Goal: Task Accomplishment & Management: Use online tool/utility

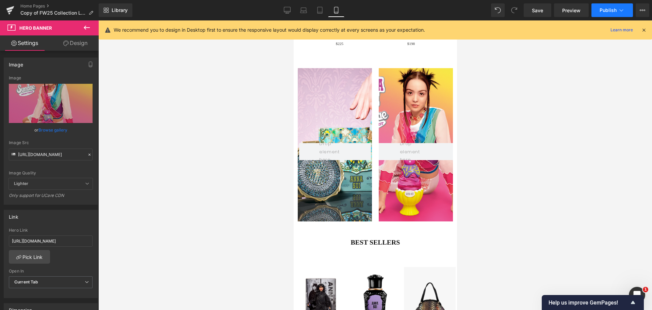
click at [601, 9] on span "Publish" at bounding box center [608, 9] width 17 height 5
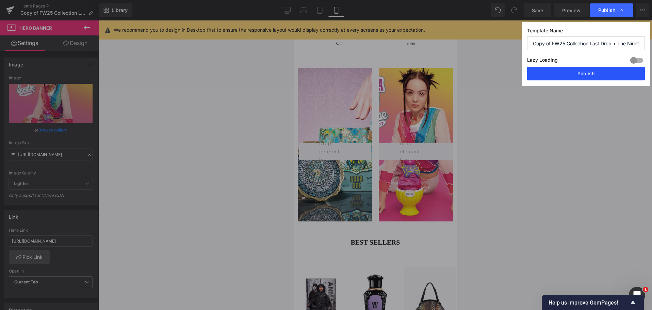
click at [579, 77] on button "Publish" at bounding box center [586, 74] width 118 height 14
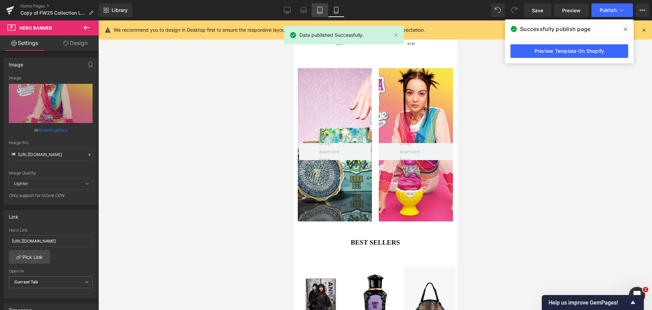
click at [318, 11] on icon at bounding box center [320, 10] width 5 height 6
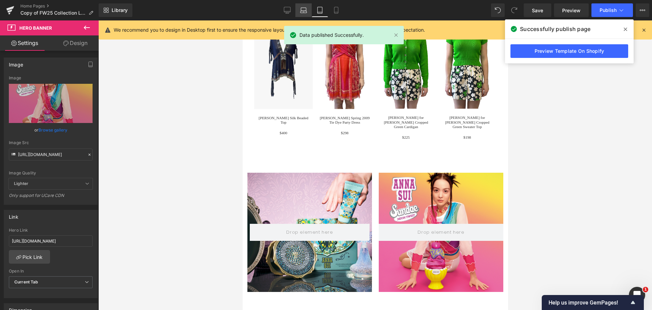
scroll to position [925, 0]
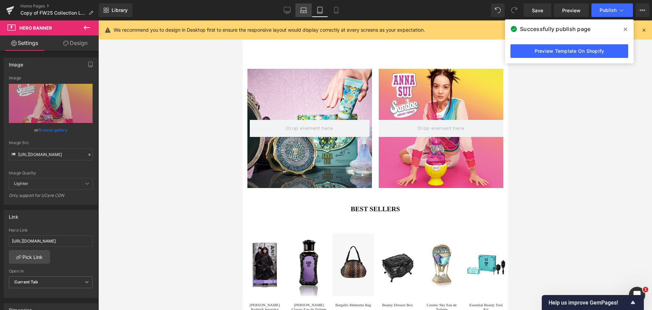
click at [301, 13] on icon at bounding box center [303, 10] width 7 height 7
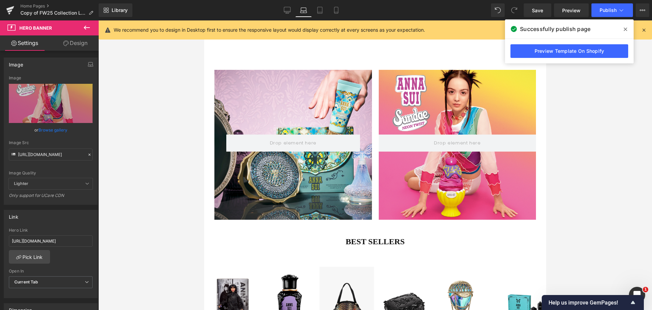
scroll to position [1144, 0]
click at [284, 10] on icon at bounding box center [287, 9] width 6 height 5
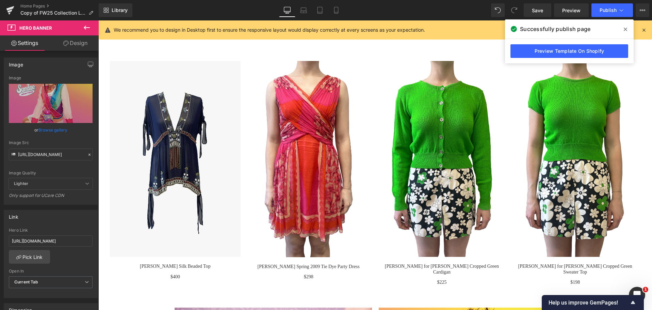
scroll to position [1586, 0]
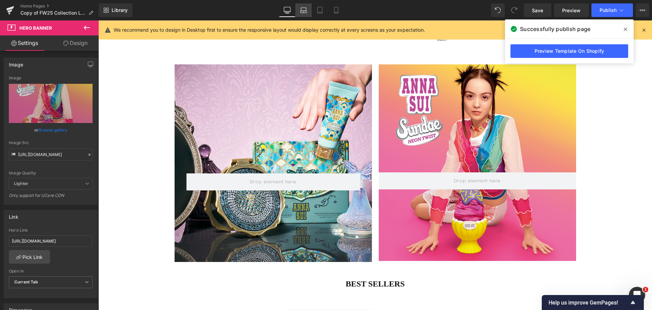
click at [303, 9] on icon at bounding box center [303, 10] width 7 height 7
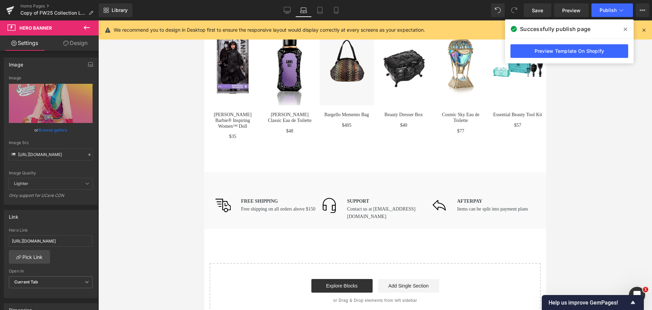
scroll to position [1143, 0]
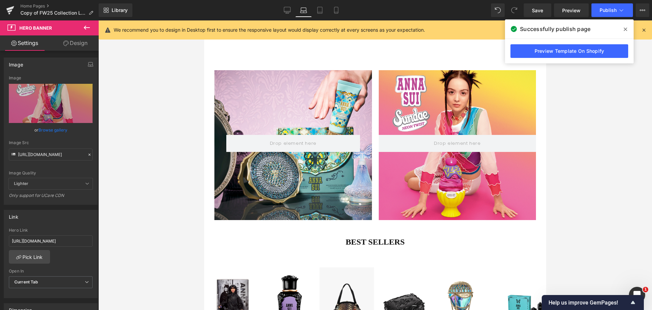
click at [210, 89] on div "Row Hero Banner 320px 210px" at bounding box center [375, 146] width 342 height 153
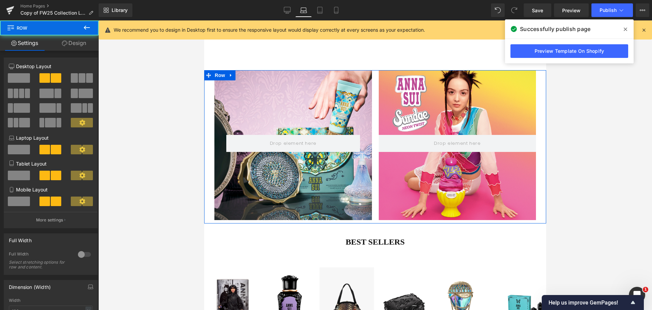
click at [210, 89] on div "Row Hero Banner 320px 210px" at bounding box center [375, 146] width 342 height 153
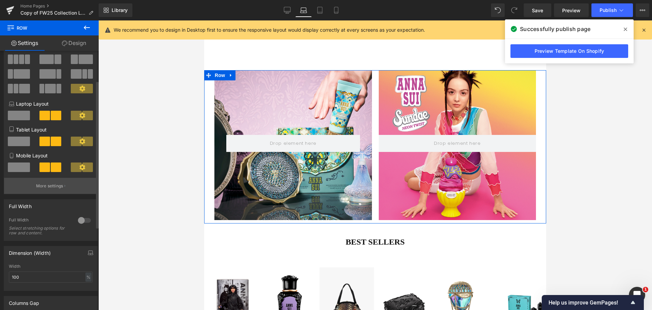
scroll to position [136, 0]
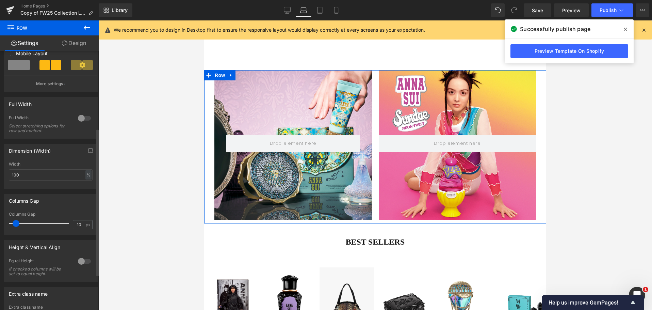
click at [80, 119] on div at bounding box center [84, 118] width 16 height 11
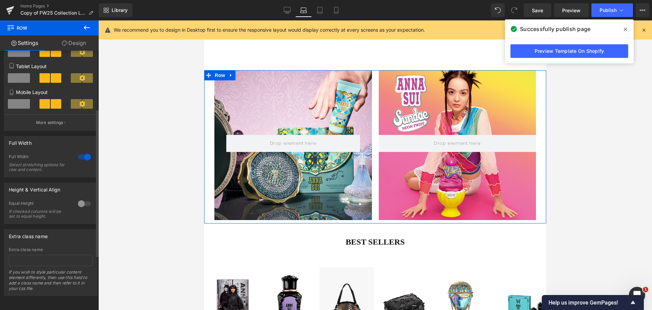
scroll to position [102, 0]
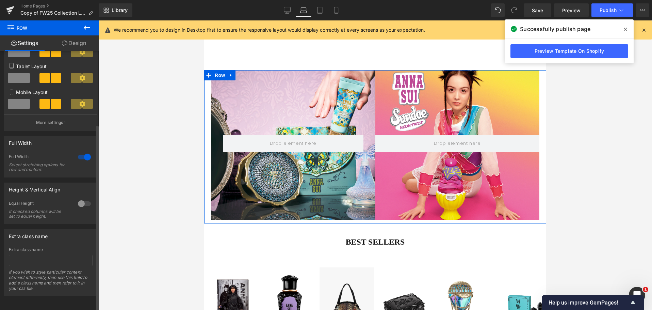
click at [80, 119] on button "More settings" at bounding box center [50, 122] width 93 height 16
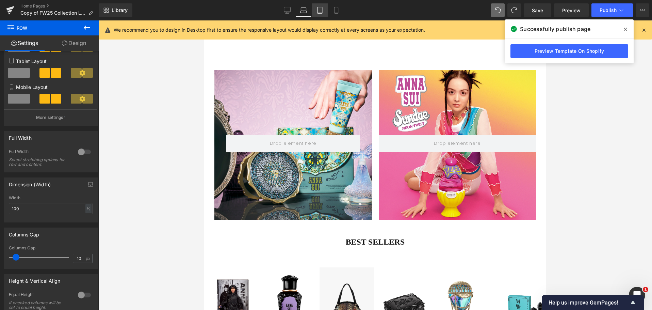
click at [319, 11] on icon at bounding box center [320, 10] width 7 height 7
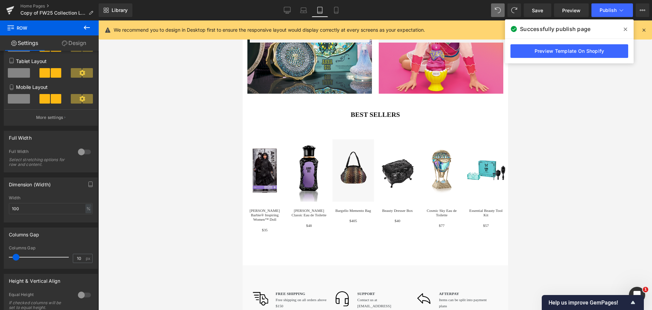
scroll to position [925, 0]
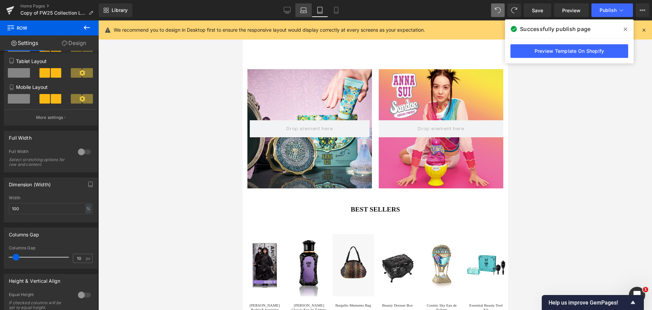
click at [307, 11] on icon at bounding box center [303, 10] width 7 height 7
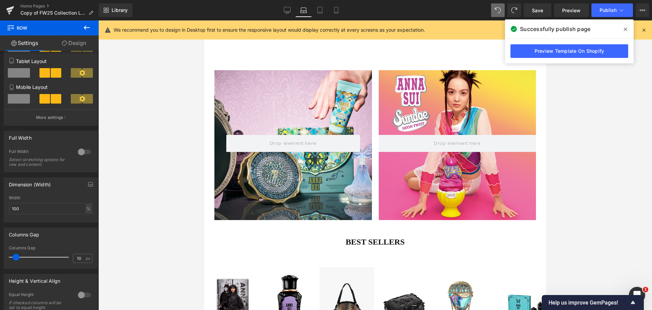
scroll to position [1143, 0]
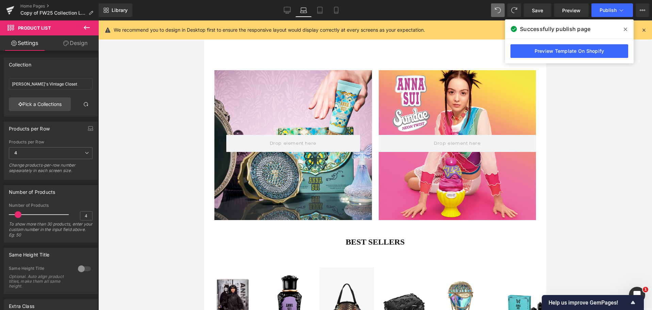
click at [376, 80] on div "Hero Banner 317px 150px" at bounding box center [457, 145] width 164 height 150
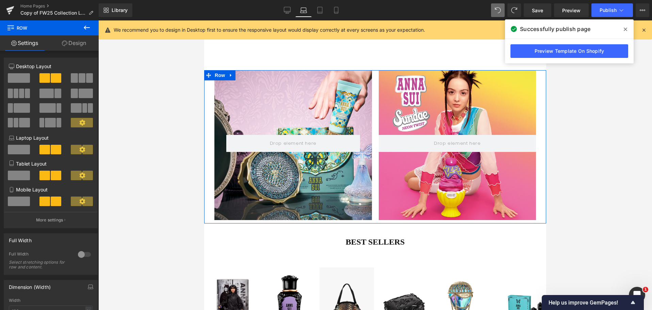
click at [67, 44] on link "Design" at bounding box center [73, 42] width 49 height 15
click at [0, 0] on div "Spacing" at bounding box center [0, 0] width 0 height 0
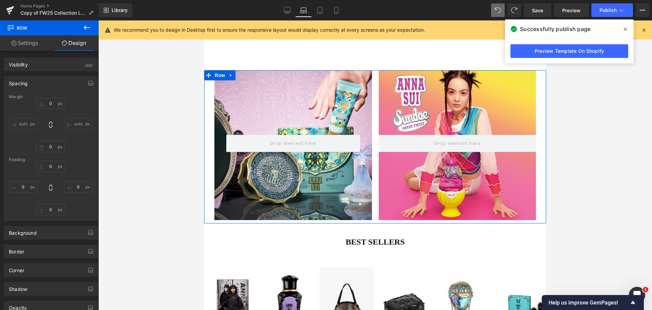
click at [71, 80] on div "Spacing" at bounding box center [50, 83] width 93 height 13
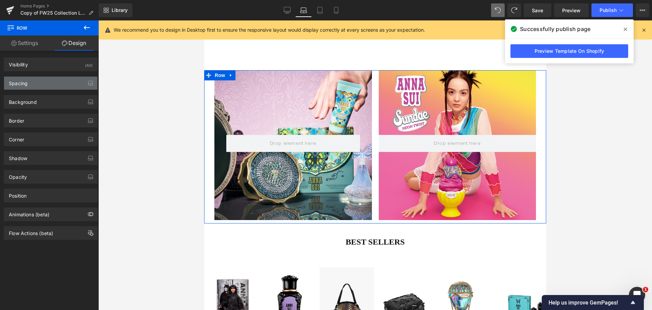
click at [71, 80] on div "Spacing" at bounding box center [50, 83] width 93 height 13
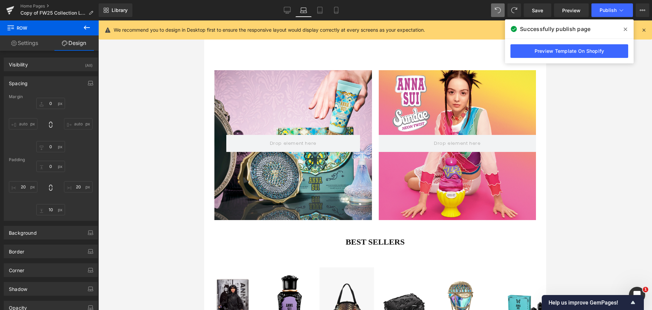
click at [534, 155] on div "Row Hero Banner 320px 210px" at bounding box center [375, 146] width 342 height 153
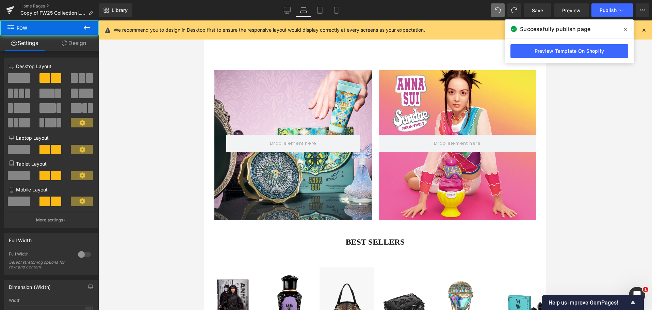
scroll to position [890, 0]
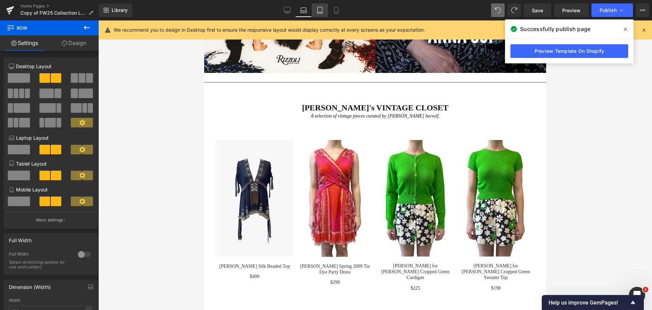
drag, startPoint x: 328, startPoint y: 12, endPoint x: 321, endPoint y: 12, distance: 7.5
click at [325, 12] on div "Desktop Laptop Tablet Mobile" at bounding box center [311, 10] width 65 height 14
click at [321, 12] on icon at bounding box center [320, 10] width 7 height 7
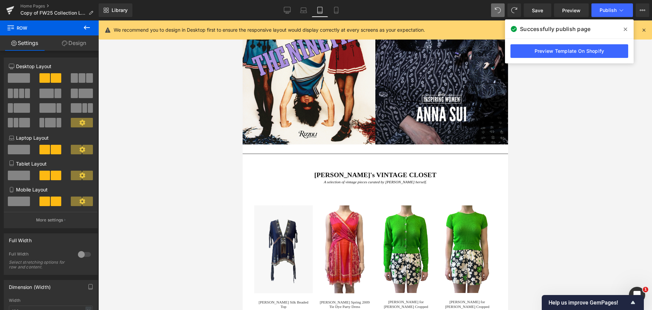
scroll to position [672, 0]
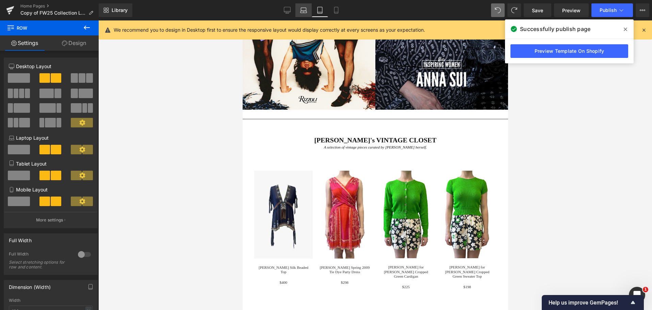
click at [304, 9] on icon at bounding box center [303, 10] width 7 height 7
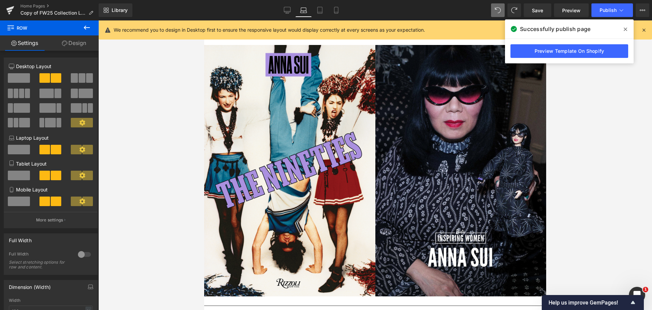
scroll to position [550, 0]
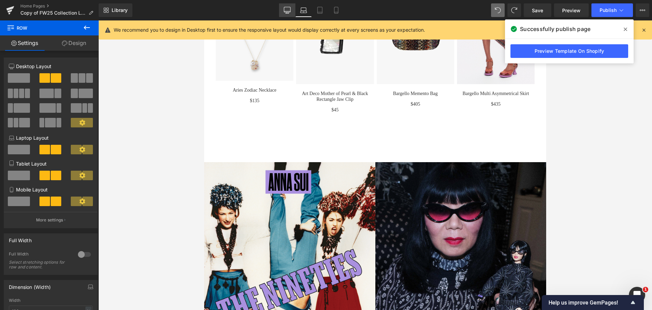
click at [284, 10] on icon at bounding box center [287, 9] width 6 height 5
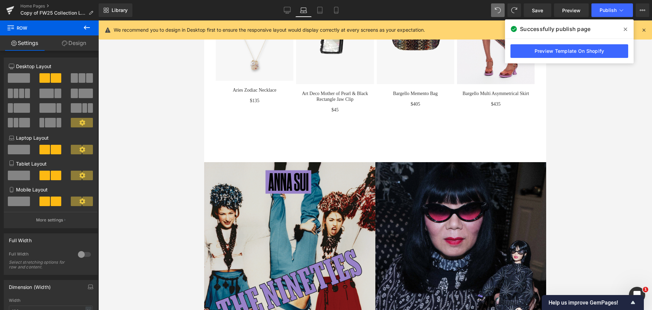
type input "1200"
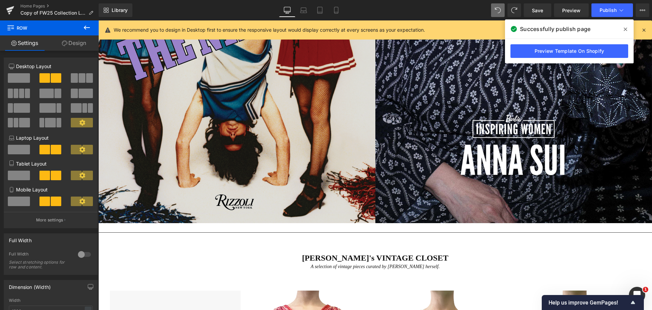
scroll to position [1231, 0]
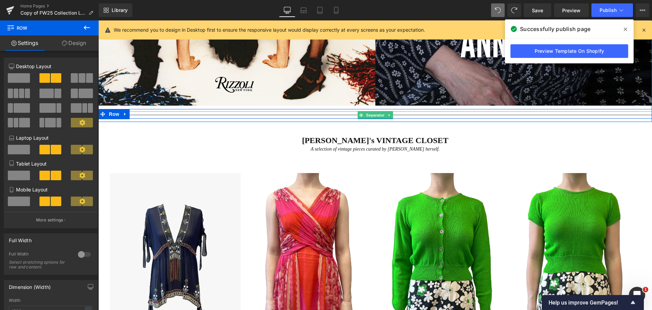
click at [326, 114] on div at bounding box center [375, 114] width 554 height 7
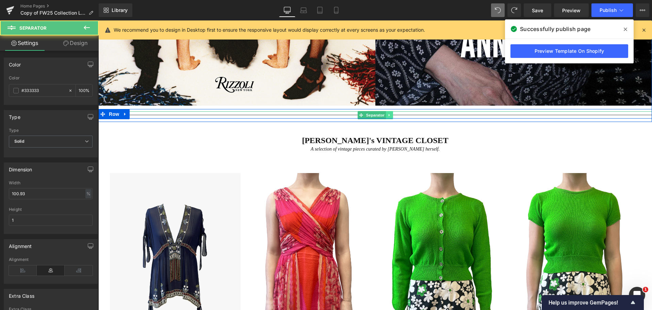
click at [388, 114] on icon at bounding box center [390, 115] width 4 height 4
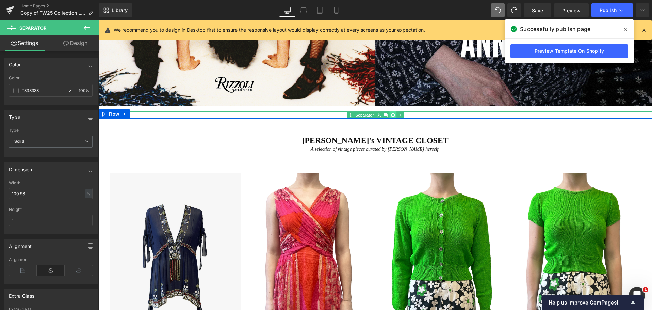
click at [389, 116] on link at bounding box center [392, 115] width 7 height 8
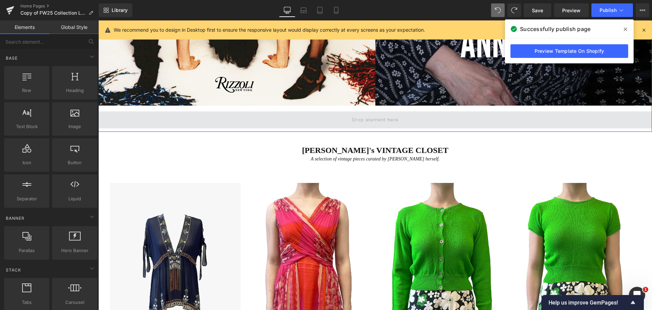
click at [429, 118] on span at bounding box center [375, 119] width 554 height 17
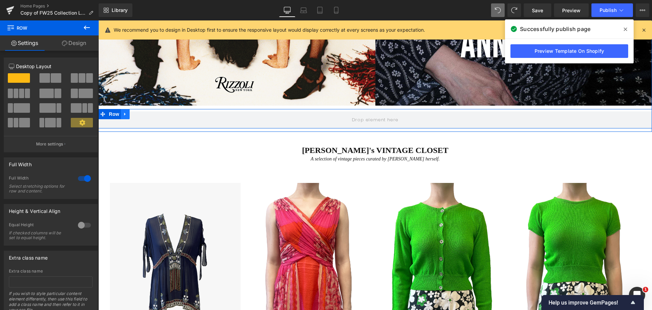
click at [124, 114] on icon at bounding box center [125, 114] width 5 height 5
click at [142, 115] on icon at bounding box center [143, 114] width 5 height 5
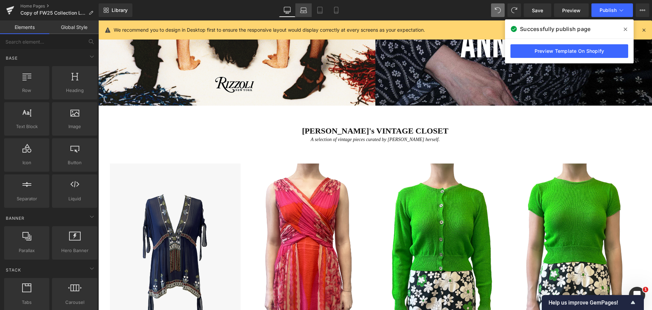
click at [305, 10] on icon at bounding box center [303, 10] width 7 height 7
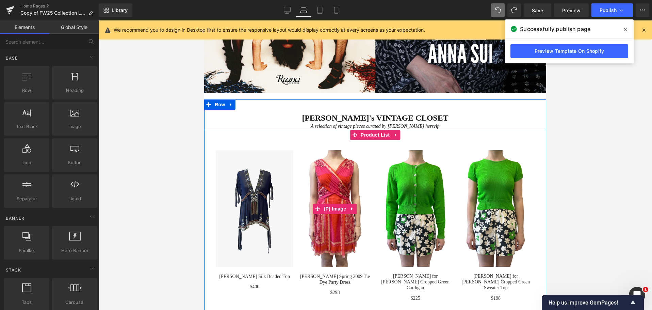
scroll to position [785, 0]
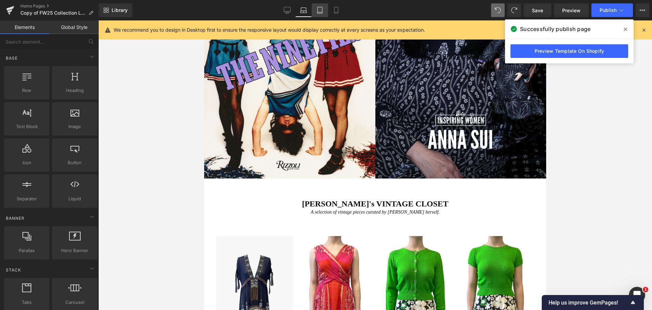
click at [320, 14] on link "Tablet" at bounding box center [320, 10] width 16 height 14
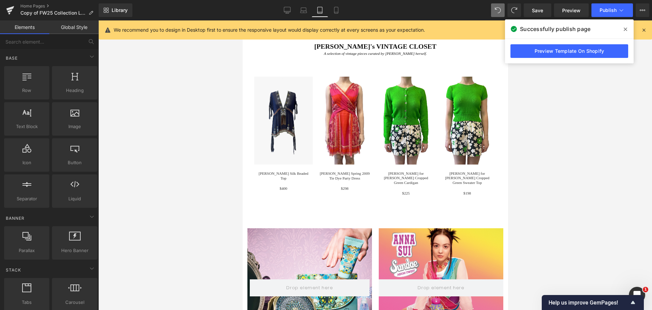
scroll to position [757, 0]
click at [623, 30] on span at bounding box center [625, 29] width 11 height 11
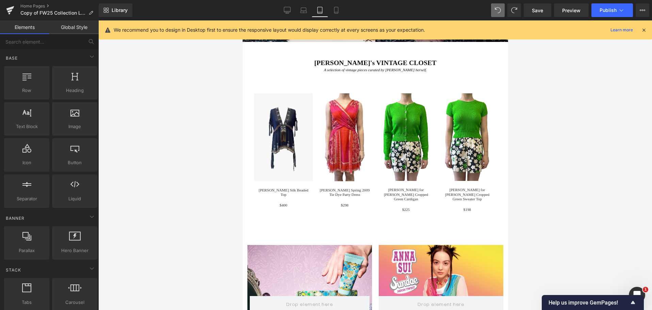
scroll to position [723, 0]
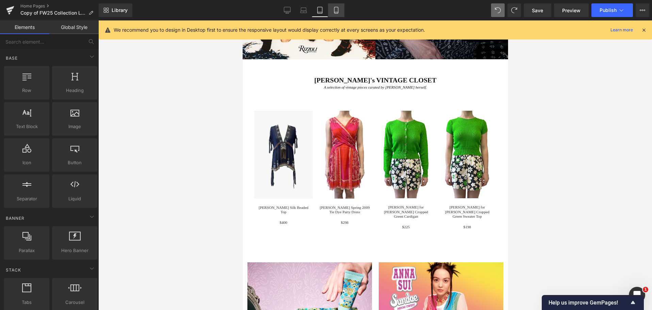
click at [333, 11] on icon at bounding box center [336, 10] width 7 height 7
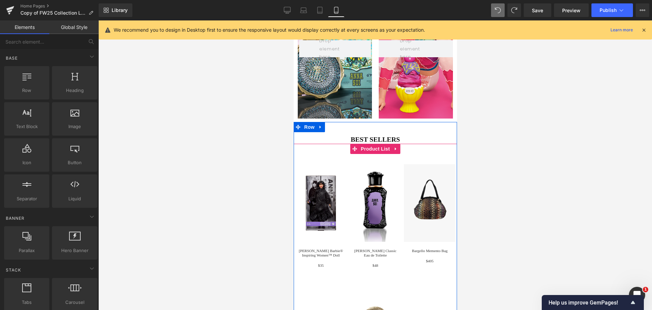
scroll to position [1639, 0]
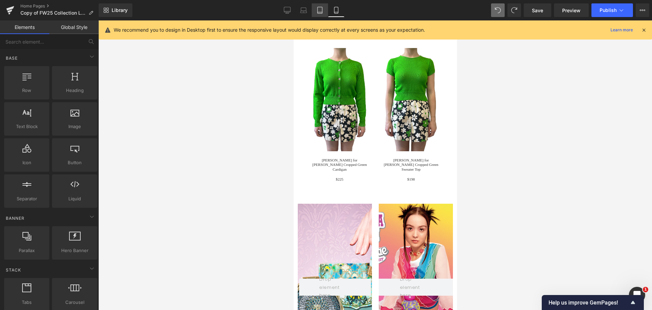
click at [322, 14] on link "Tablet" at bounding box center [320, 10] width 16 height 14
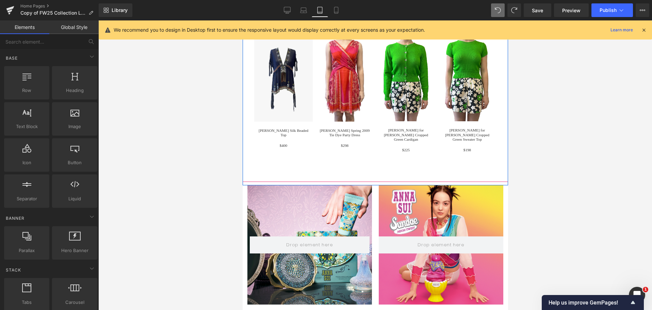
scroll to position [892, 0]
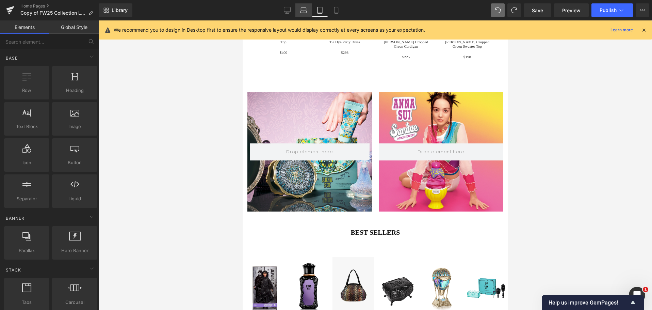
click at [306, 13] on icon at bounding box center [304, 12] width 6 height 2
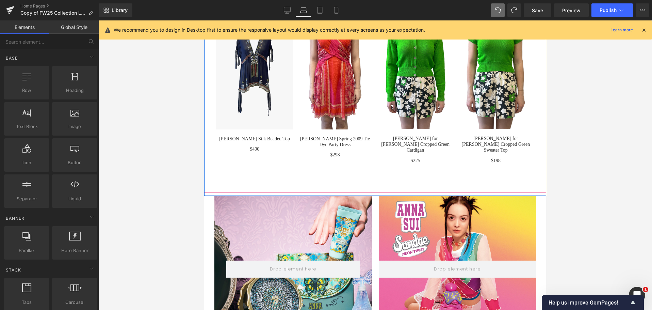
scroll to position [907, 0]
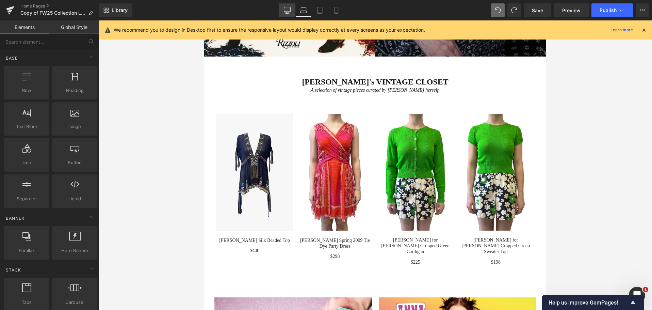
click at [286, 5] on link "Desktop" at bounding box center [287, 10] width 16 height 14
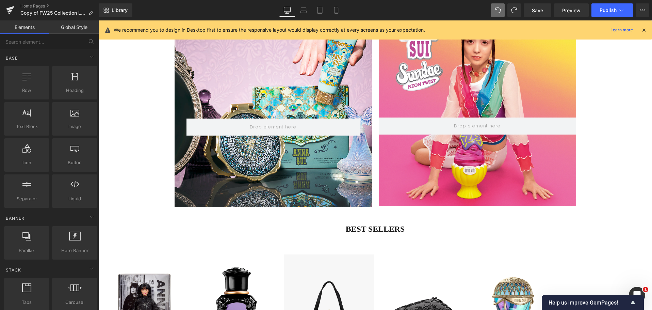
scroll to position [1736, 0]
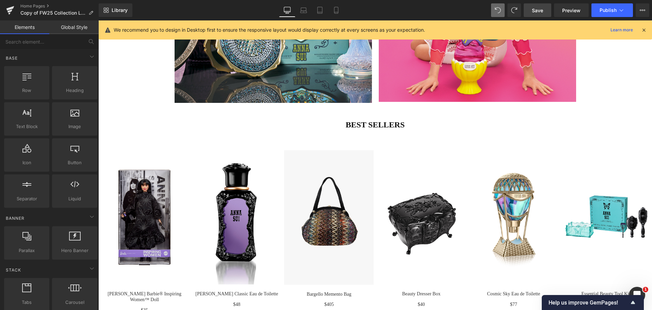
click at [532, 12] on span "Save" at bounding box center [537, 10] width 11 height 7
click at [598, 12] on button "Publish" at bounding box center [613, 10] width 42 height 14
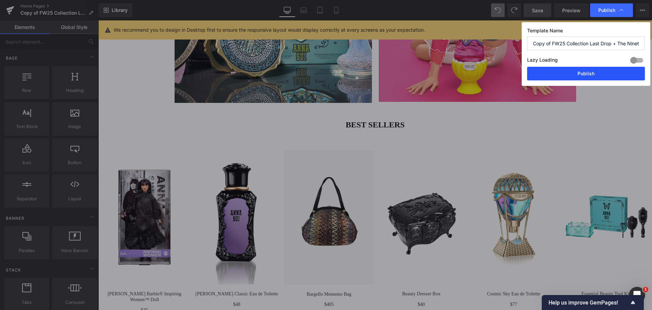
drag, startPoint x: 590, startPoint y: 73, endPoint x: 141, endPoint y: 103, distance: 450.3
click at [590, 73] on button "Publish" at bounding box center [586, 74] width 118 height 14
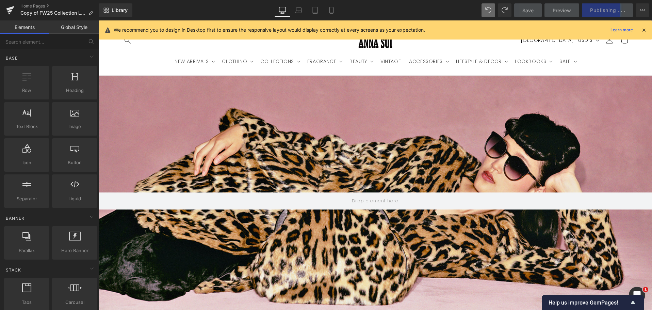
scroll to position [0, 0]
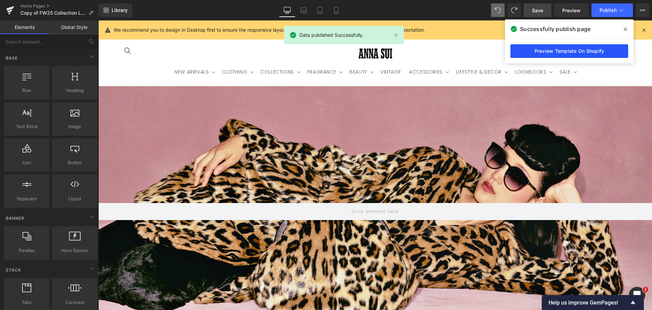
click at [594, 52] on link "Preview Template On Shopify" at bounding box center [570, 51] width 118 height 14
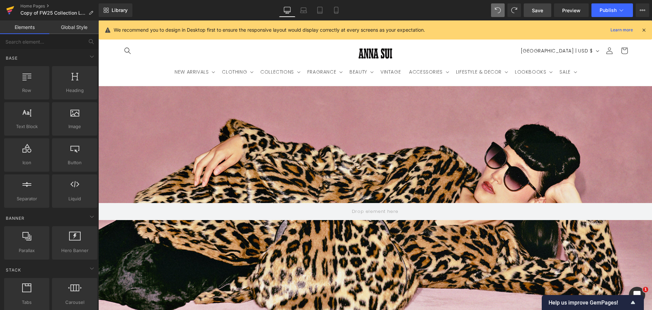
click at [10, 9] on icon at bounding box center [10, 8] width 8 height 4
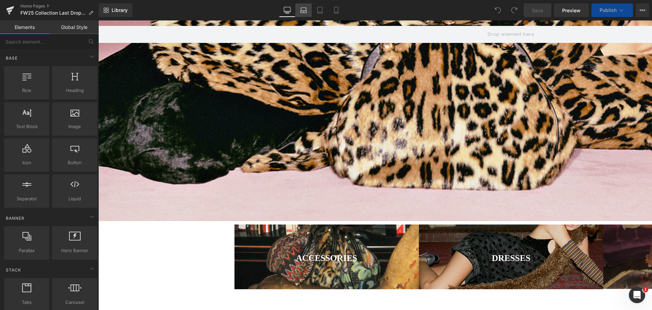
click at [301, 9] on icon at bounding box center [303, 10] width 7 height 7
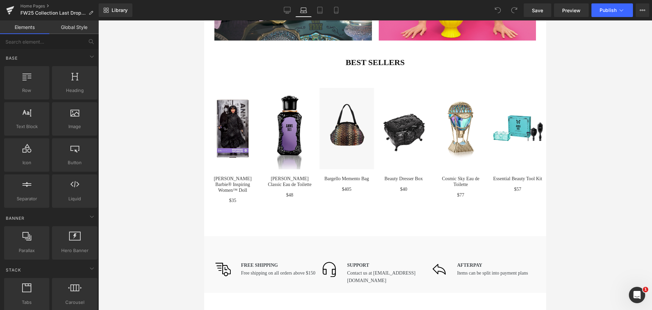
scroll to position [1192, 0]
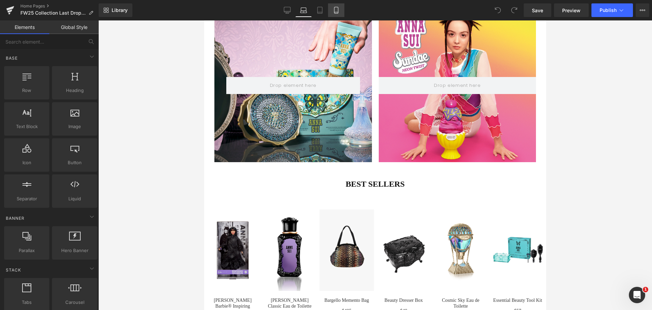
click at [332, 10] on link "Mobile" at bounding box center [336, 10] width 16 height 14
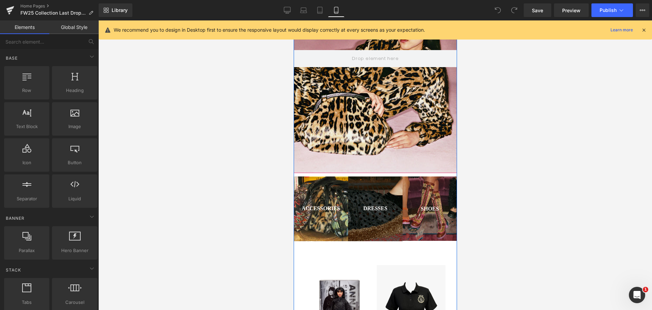
scroll to position [170, 0]
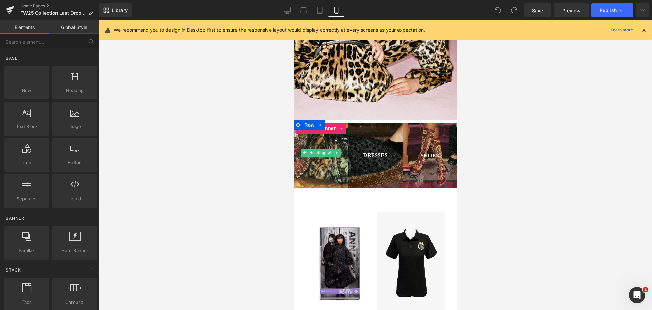
click at [319, 157] on div at bounding box center [320, 158] width 54 height 2
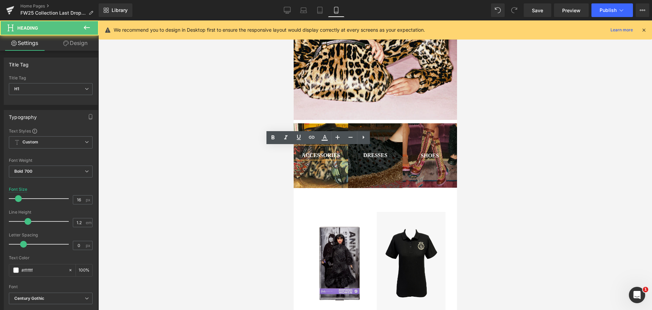
click at [323, 169] on div at bounding box center [320, 155] width 54 height 65
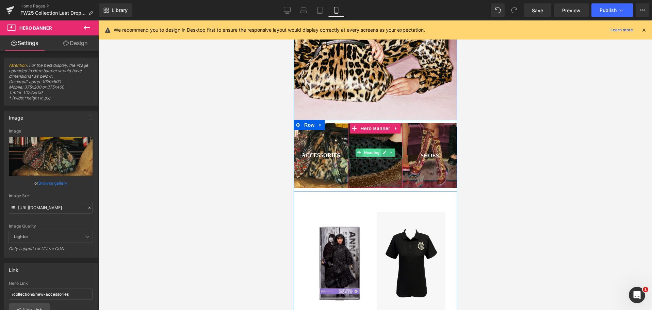
click at [369, 154] on span "Heading" at bounding box center [371, 152] width 18 height 8
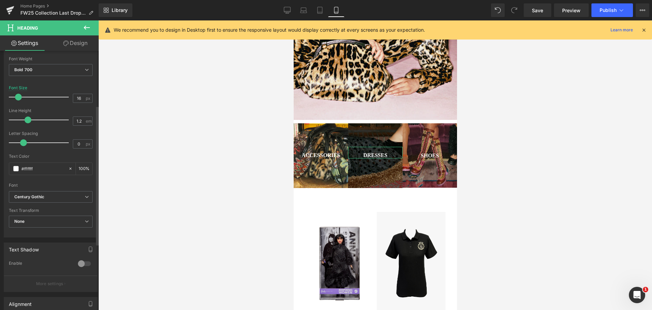
scroll to position [0, 0]
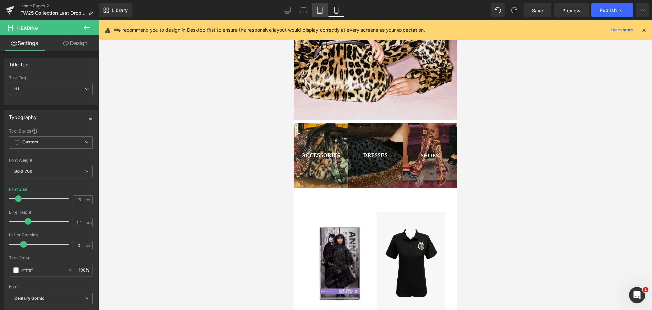
click at [320, 14] on link "Tablet" at bounding box center [320, 10] width 16 height 14
type input "21.3"
type input "100"
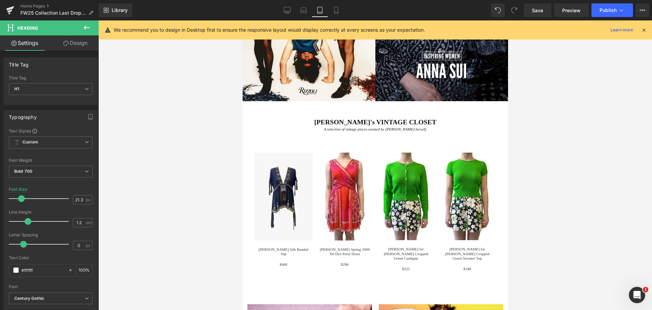
scroll to position [919, 0]
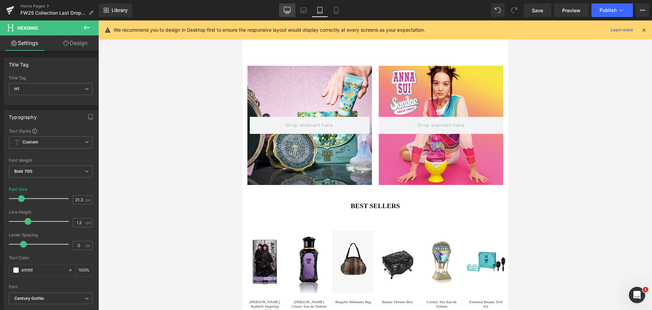
click at [288, 13] on icon at bounding box center [287, 10] width 7 height 7
type input "25.5"
type input "100"
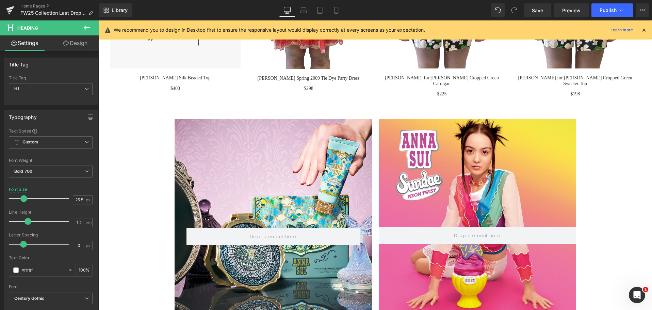
scroll to position [1515, 0]
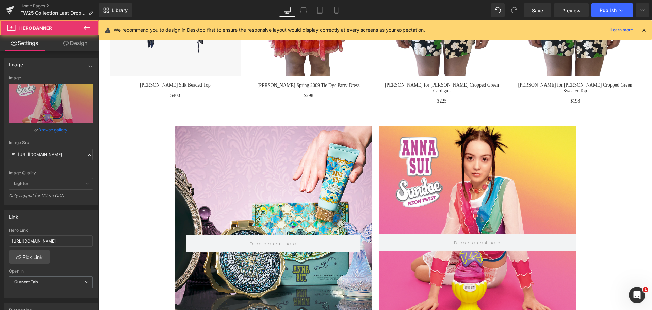
click at [478, 146] on div at bounding box center [477, 224] width 197 height 196
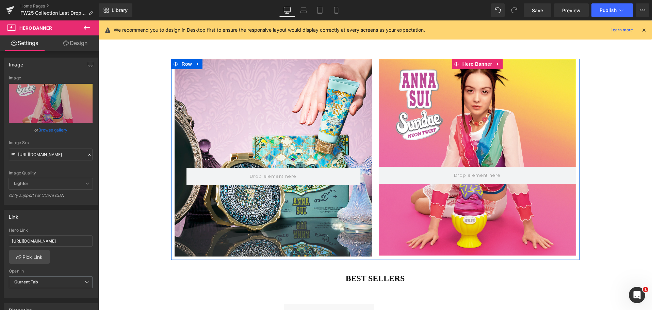
scroll to position [1583, 0]
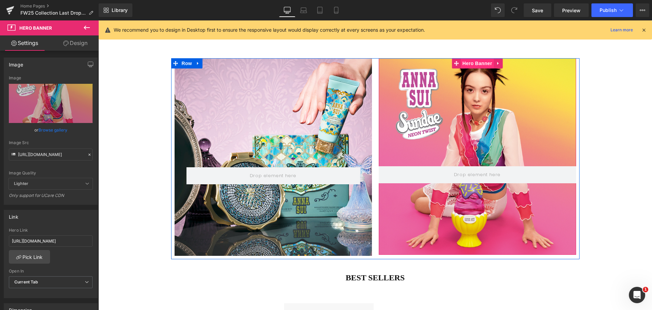
click at [478, 65] on span "Hero Banner" at bounding box center [477, 63] width 33 height 10
click at [478, 65] on span "Hero Banner" at bounding box center [477, 64] width 33 height 10
click at [472, 116] on div at bounding box center [477, 156] width 197 height 196
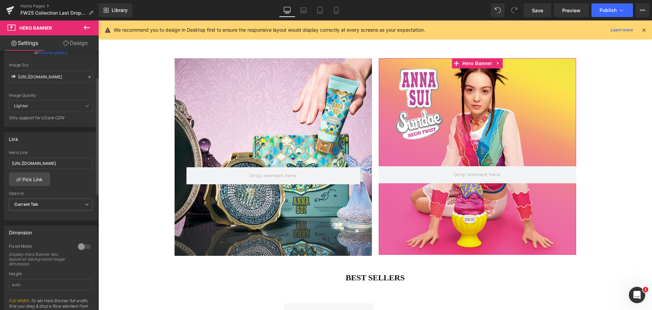
scroll to position [0, 0]
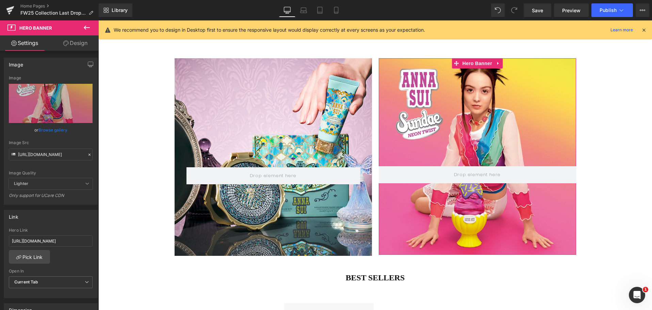
click at [77, 44] on link "Design" at bounding box center [75, 42] width 49 height 15
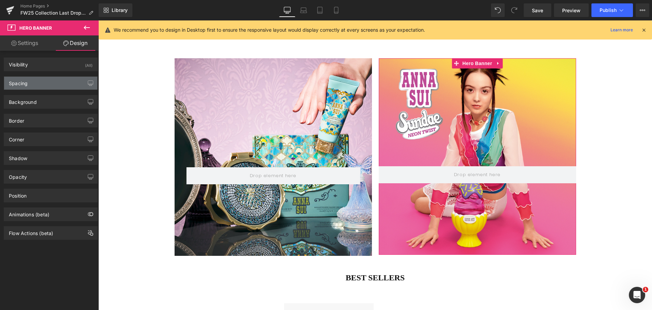
click at [54, 82] on div "Spacing" at bounding box center [50, 83] width 93 height 13
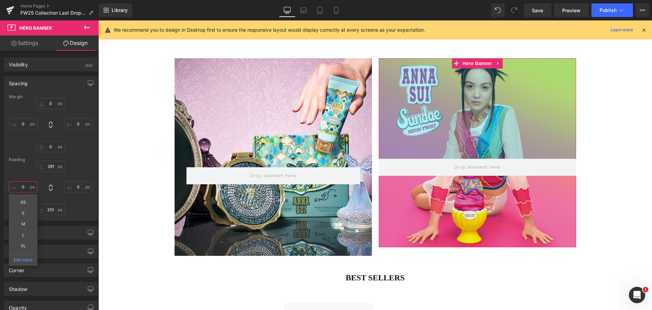
type input "276"
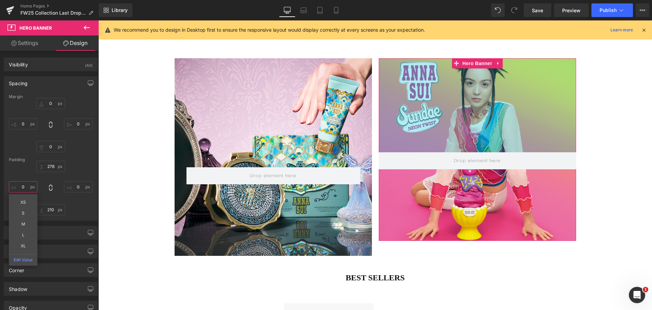
click at [21, 181] on input "0" at bounding box center [23, 186] width 29 height 11
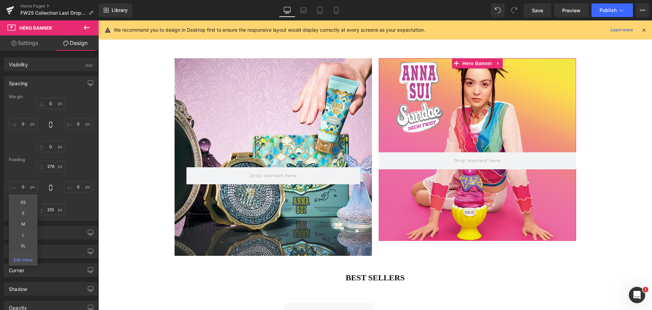
click at [78, 162] on div "276px 276 0px 0 210px 210 0px 0 XS S M L XL Edit Value" at bounding box center [51, 188] width 84 height 54
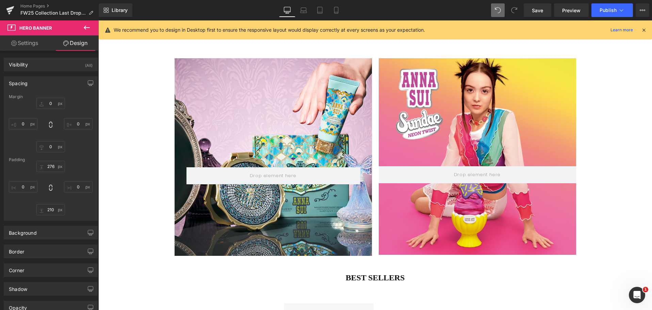
type input "0"
type input "317"
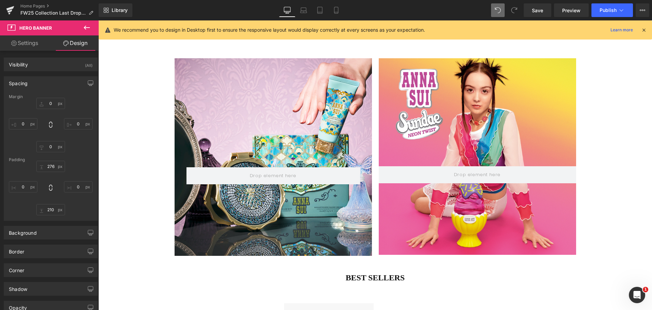
type input "0"
type input "210"
type input "0"
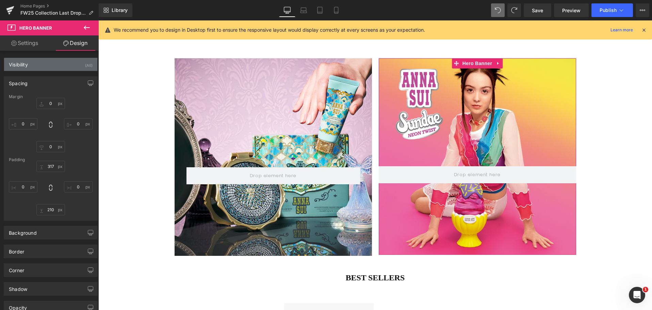
click at [48, 66] on div "Visibility (All)" at bounding box center [50, 64] width 93 height 13
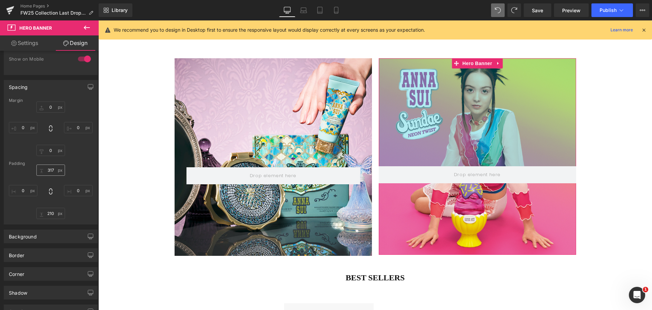
scroll to position [68, 0]
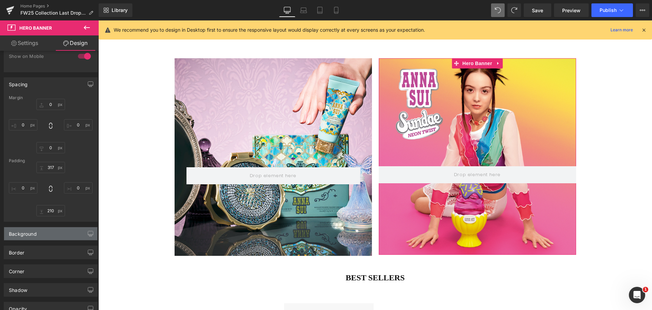
click at [51, 236] on div "Background" at bounding box center [50, 233] width 93 height 13
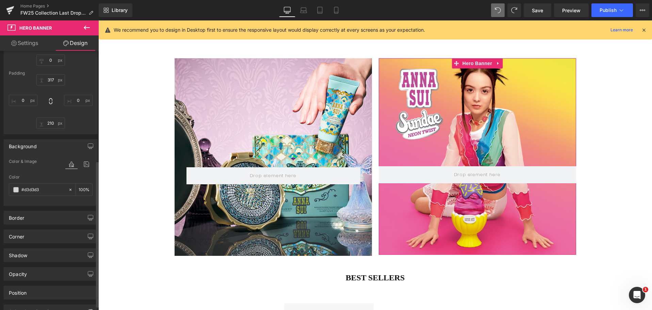
scroll to position [201, 0]
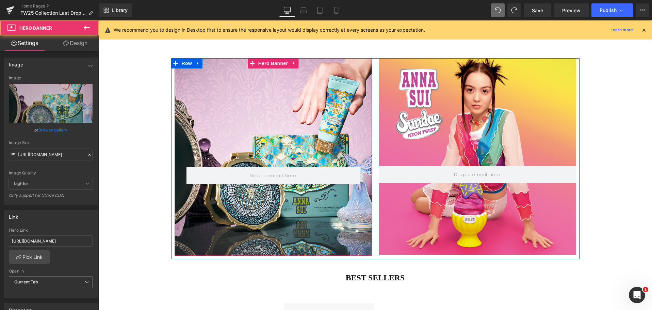
click at [213, 98] on div at bounding box center [273, 156] width 197 height 197
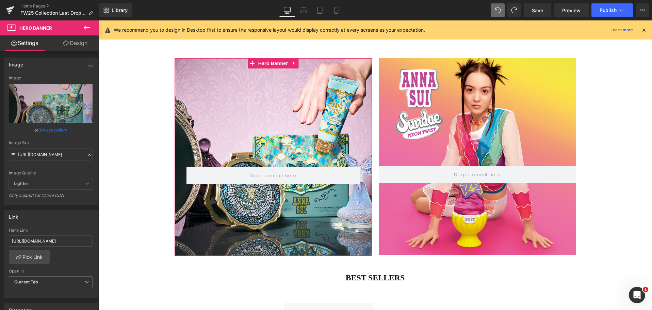
click at [86, 44] on link "Design" at bounding box center [75, 42] width 49 height 15
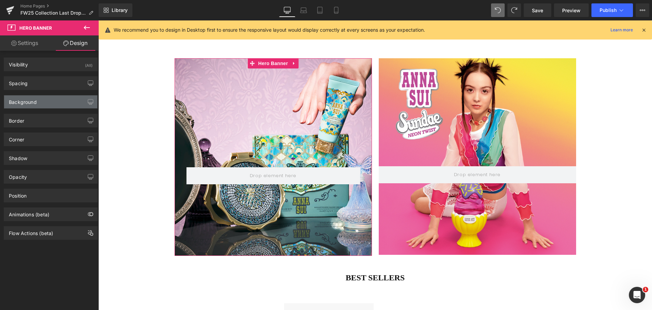
type input "0"
type input "320"
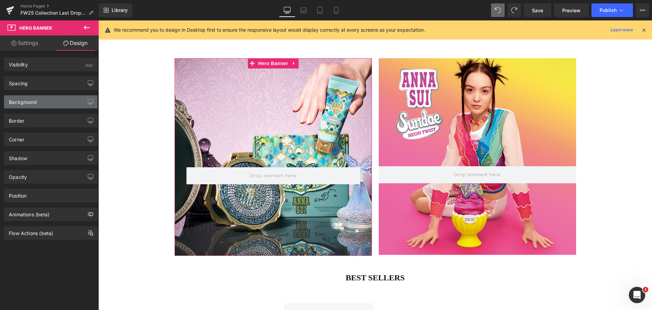
type input "0"
type input "210"
type input "0"
type input "#121212"
type input "75"
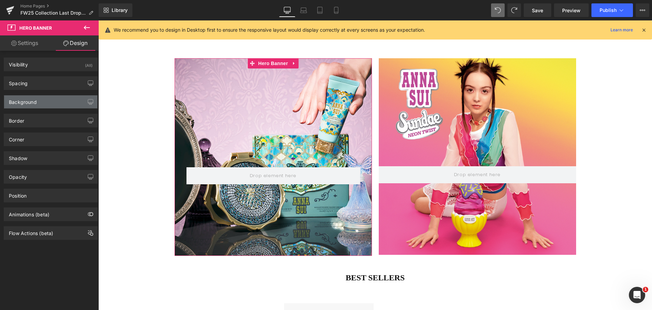
type input "0"
click at [46, 121] on div "Border" at bounding box center [50, 120] width 93 height 13
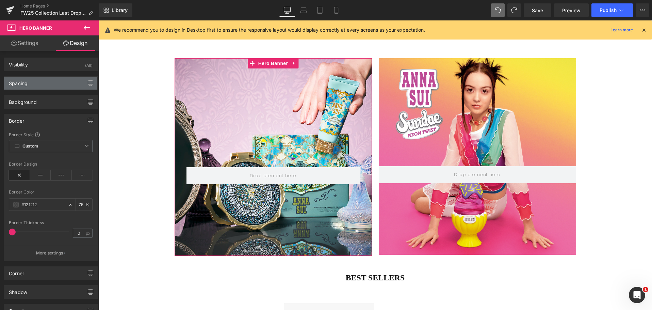
click at [44, 82] on div "Spacing" at bounding box center [50, 83] width 93 height 13
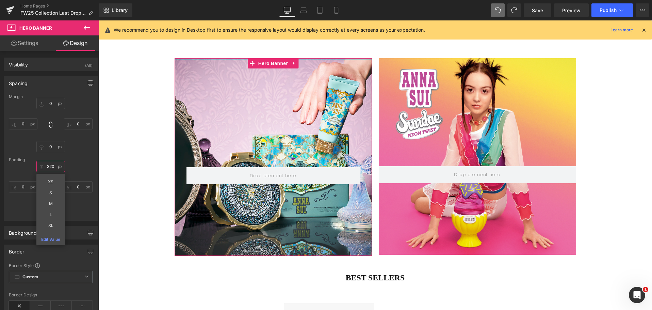
click at [53, 169] on input "320" at bounding box center [50, 166] width 29 height 11
click at [53, 164] on input "320" at bounding box center [50, 166] width 29 height 11
type input "3"
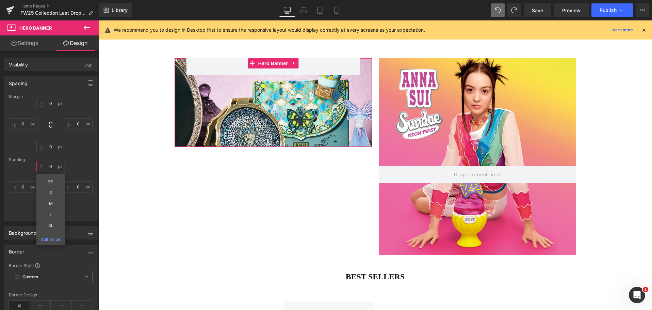
type input "0"
click at [77, 162] on div "0 0 0px 0 210px 210 0px 0" at bounding box center [51, 188] width 84 height 54
click at [50, 212] on input "210" at bounding box center [50, 209] width 29 height 11
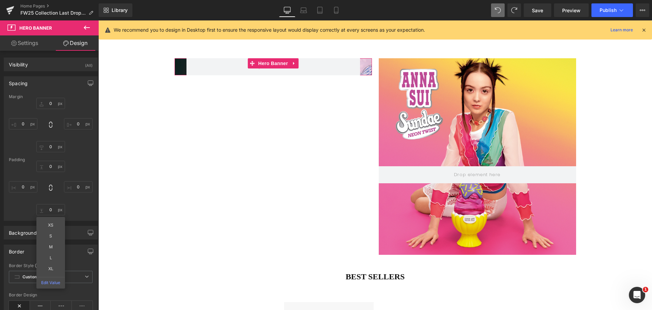
click at [78, 215] on div "0 0 0px 0 0 0 XS S M L XL Edit Value 0px 0" at bounding box center [51, 188] width 84 height 54
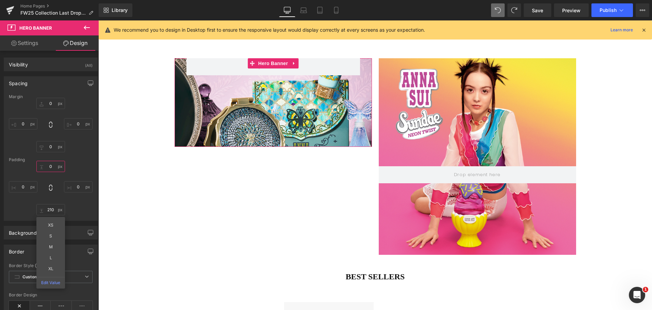
type input "210"
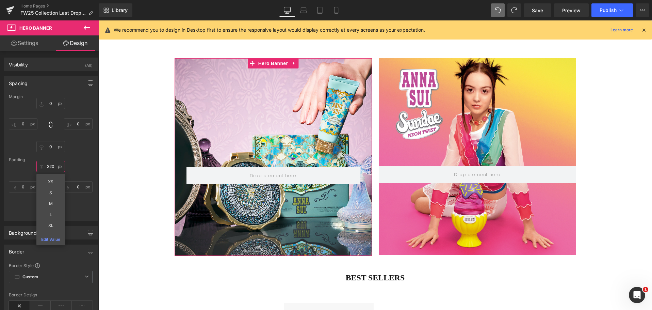
type input "320"
click at [84, 164] on div "320 320 XS S M L XL Edit Value 0px 0 210 210 0px 0" at bounding box center [51, 188] width 84 height 54
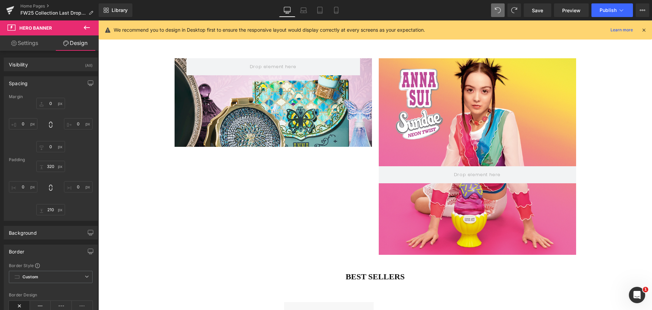
type input "0"
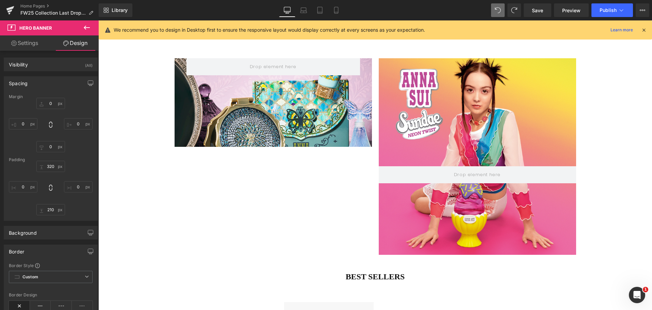
type input "0"
type input "210"
type input "0"
type input "75"
type input "0"
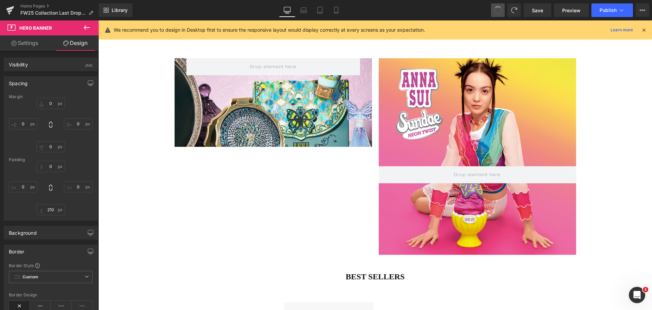
type input "0"
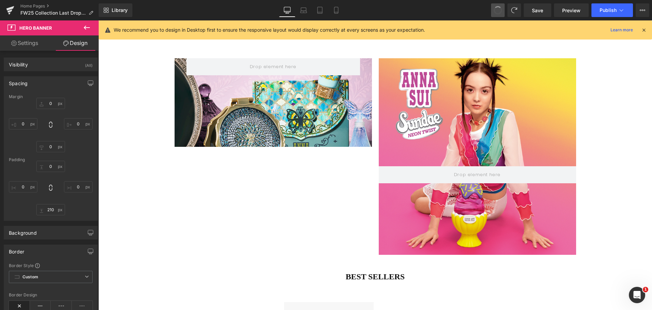
type input "0"
type input "75"
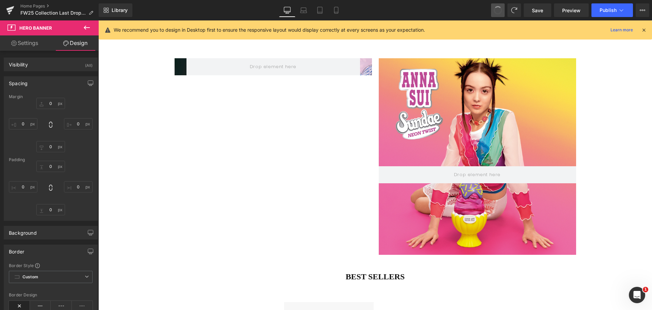
type input "0"
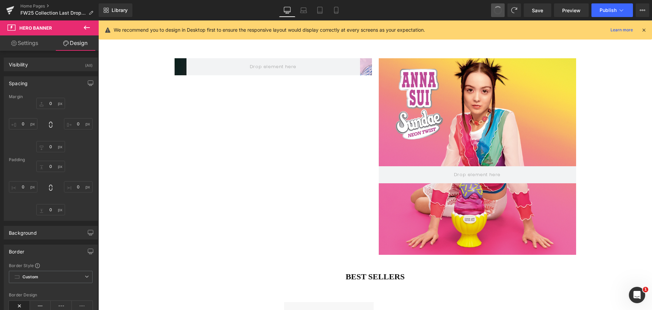
type input "0"
type input "210"
type input "0"
type input "75"
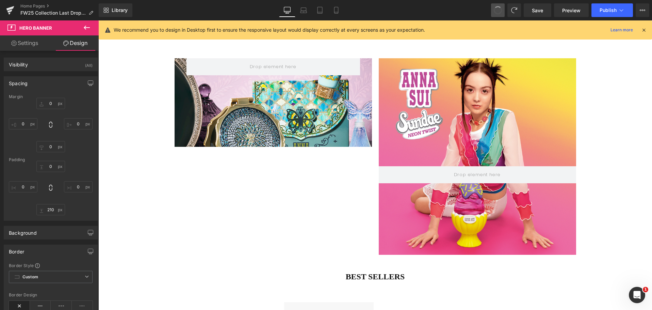
type input "0"
type input "320"
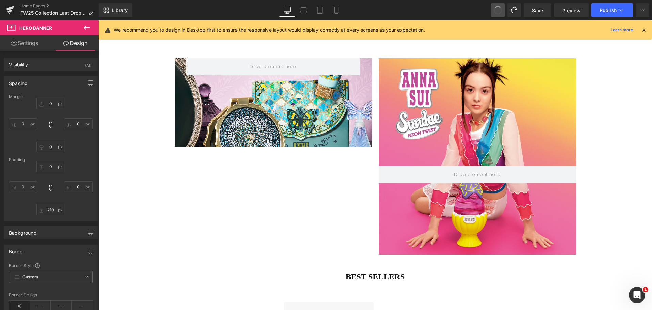
type input "0"
type input "210"
type input "0"
type input "75"
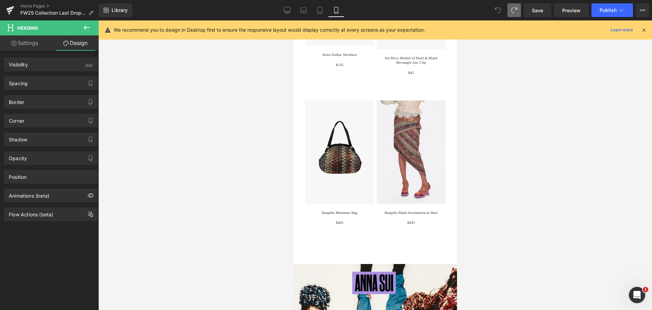
scroll to position [745, 0]
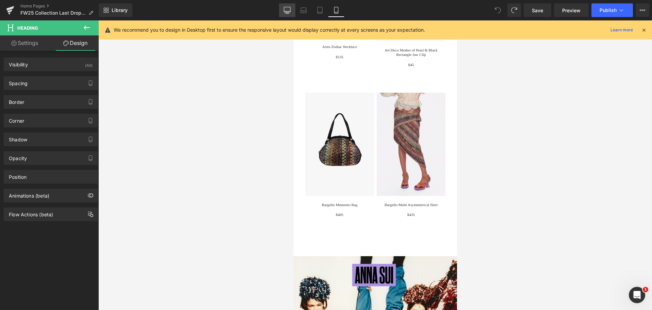
click at [290, 11] on icon at bounding box center [287, 10] width 7 height 7
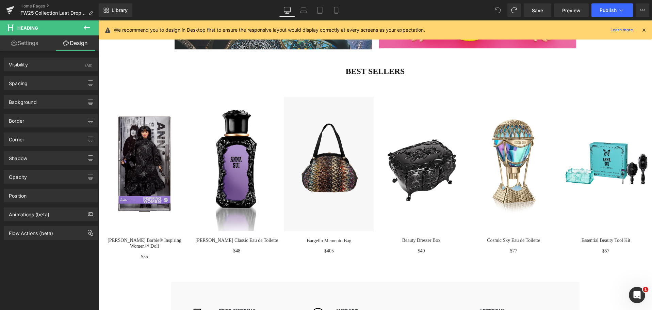
scroll to position [1585, 0]
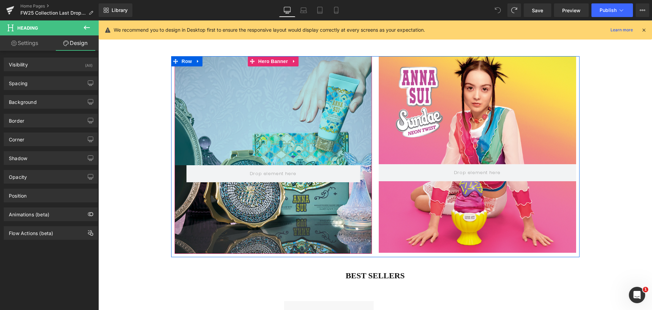
click at [338, 108] on div "Row Hero Banner 320px 210px" at bounding box center [273, 154] width 197 height 197
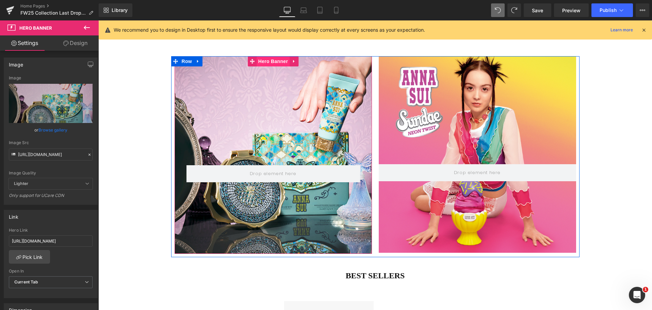
click at [273, 63] on span "Hero Banner" at bounding box center [273, 61] width 33 height 10
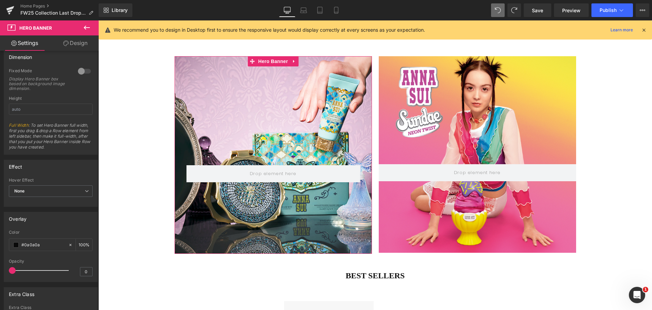
scroll to position [316, 0]
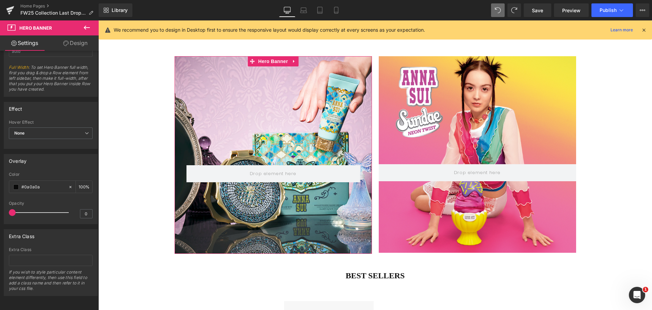
click at [84, 45] on link "Design" at bounding box center [75, 42] width 49 height 15
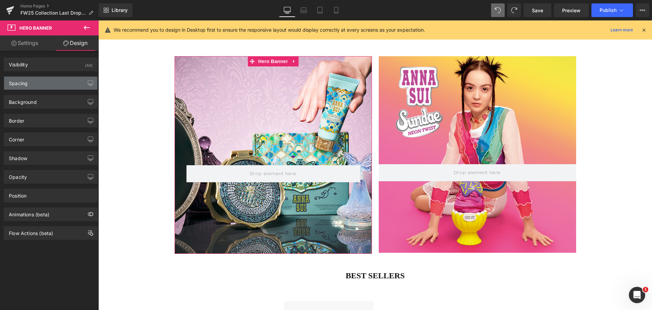
click at [60, 84] on div "Spacing" at bounding box center [50, 83] width 93 height 13
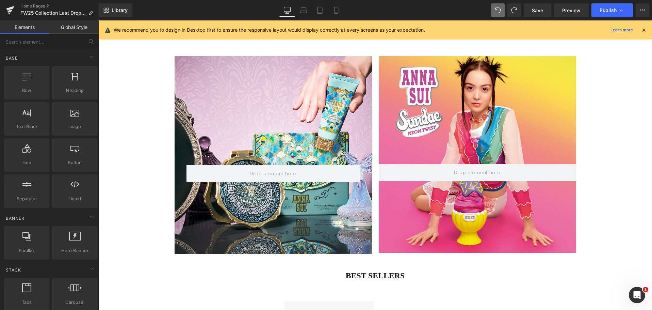
click at [5, 12] on link at bounding box center [10, 10] width 20 height 20
